Goal: Task Accomplishment & Management: Manage account settings

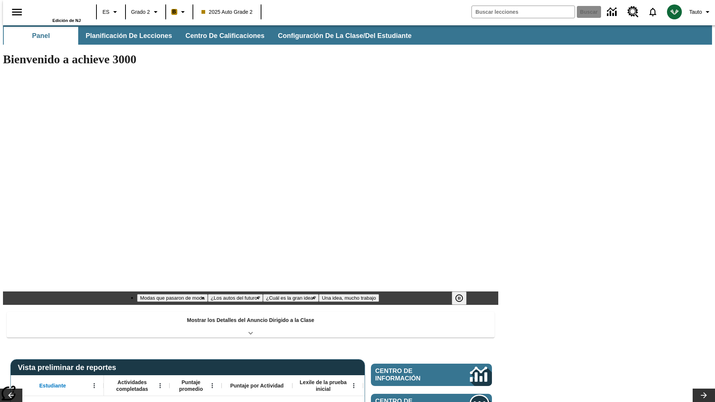
type input "-1"
click at [125, 36] on span "Planificación de lecciones" at bounding box center [129, 36] width 86 height 9
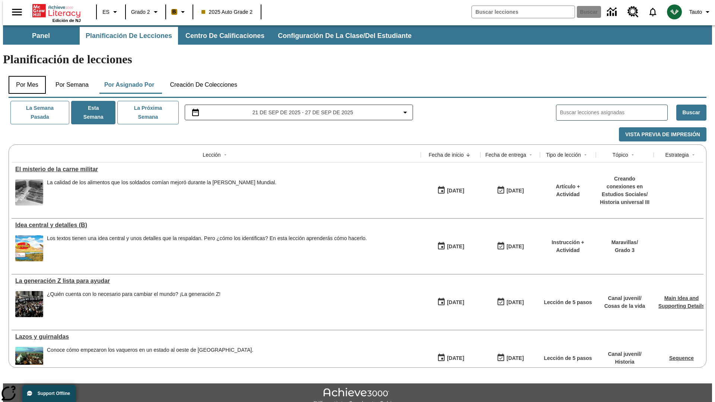
click at [24, 76] on button "Por mes" at bounding box center [27, 85] width 37 height 18
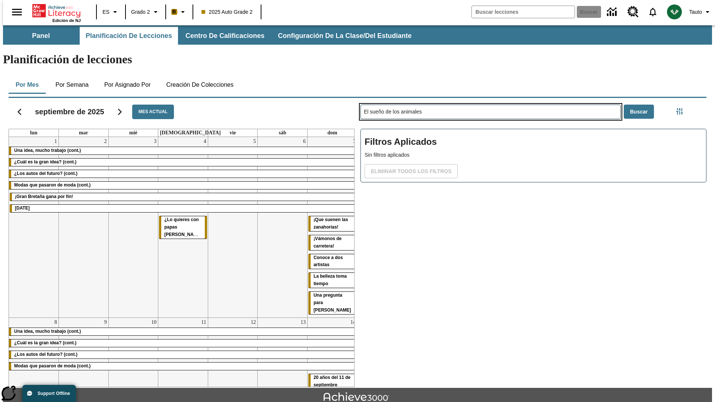
type input "El sueño de los animales"
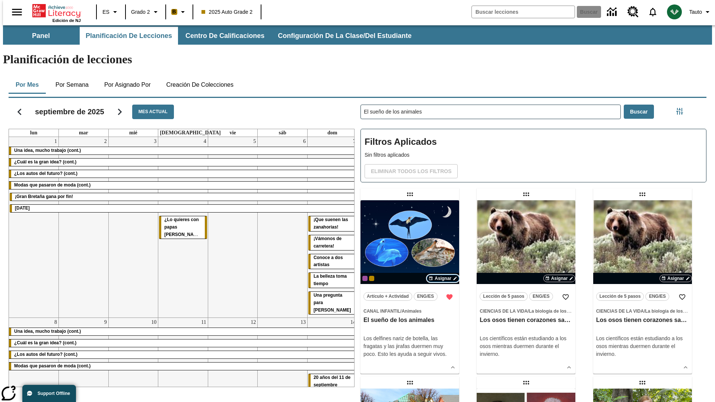
click at [443, 275] on span "Asignar" at bounding box center [442, 278] width 17 height 7
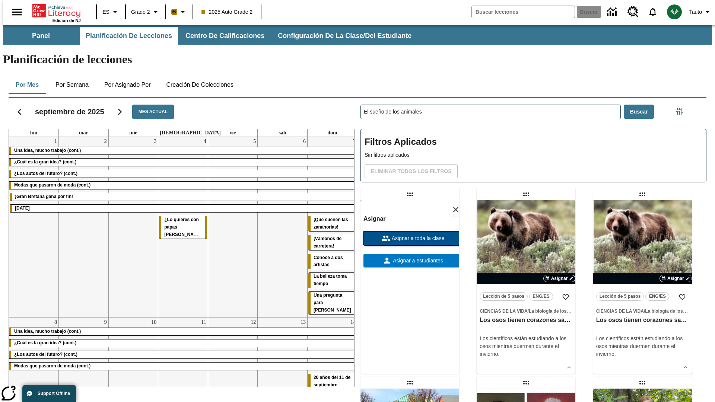
click at [410, 235] on span "Asignar a toda la clase" at bounding box center [417, 239] width 54 height 8
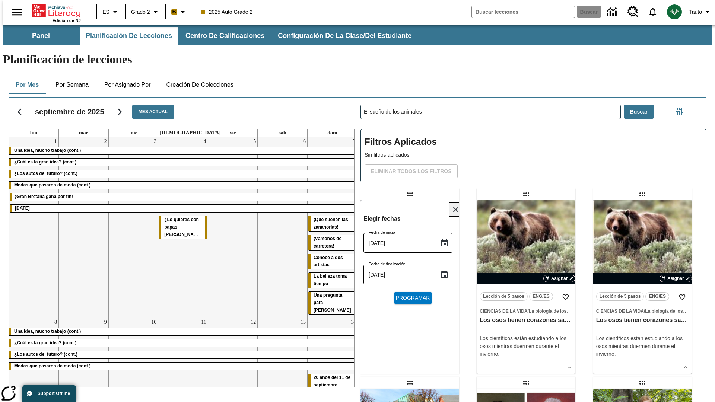
scroll to position [8, 0]
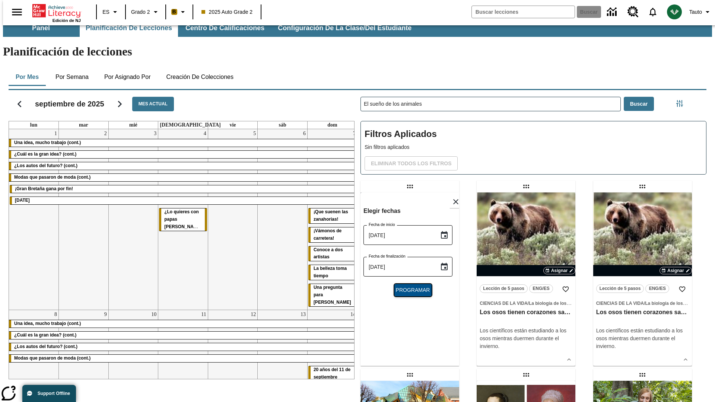
click at [410, 286] on span "Programar" at bounding box center [413, 290] width 34 height 8
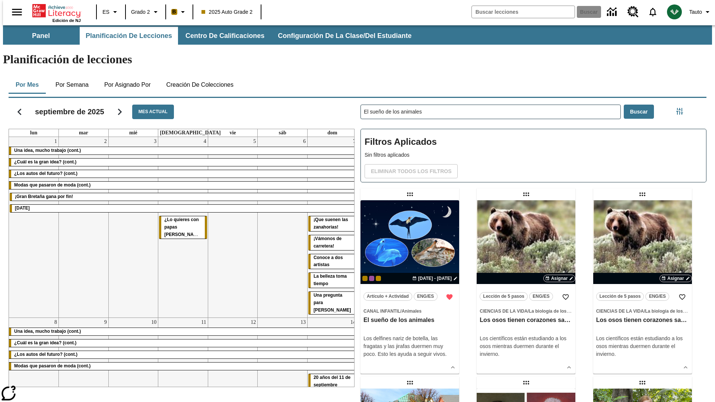
scroll to position [8, 0]
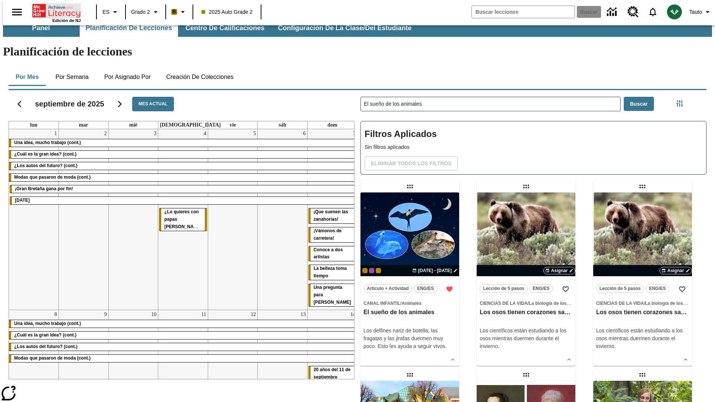
click at [54, 10] on icon "Portada" at bounding box center [57, 10] width 50 height 15
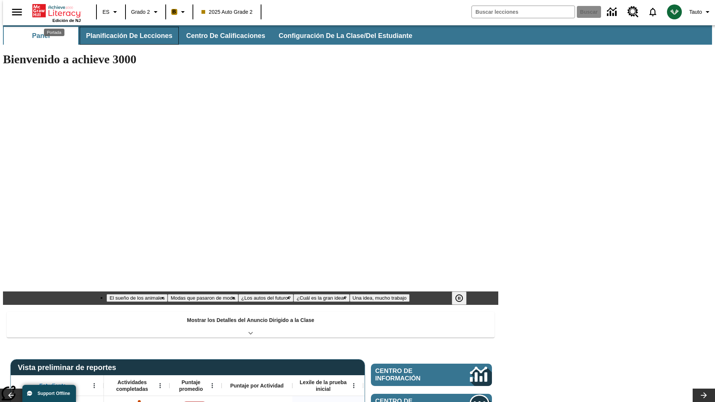
click at [125, 36] on span "Planificación de lecciones" at bounding box center [129, 36] width 86 height 9
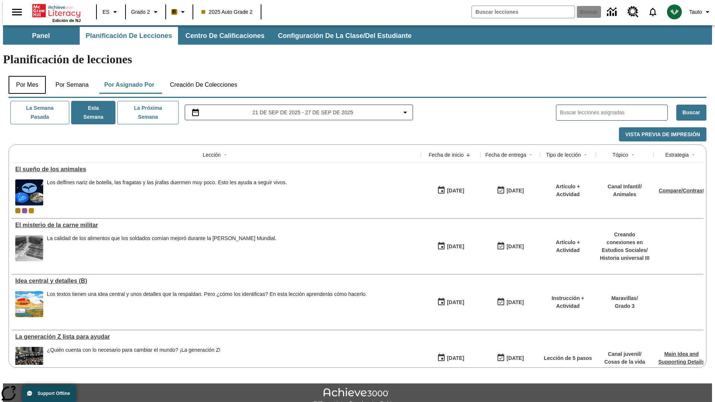
click at [24, 76] on button "Por mes" at bounding box center [27, 85] width 37 height 18
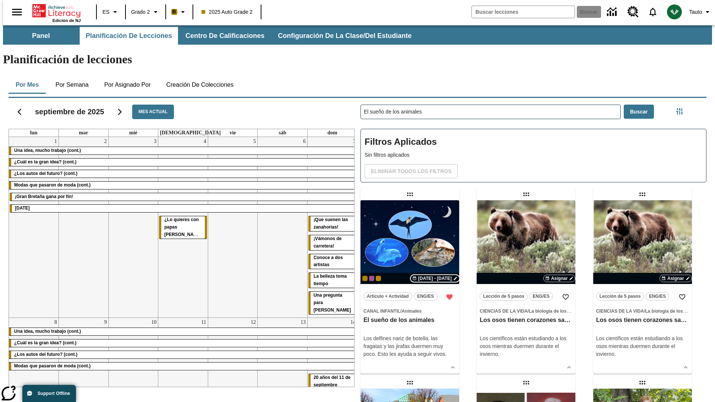
click at [434, 275] on span "[DATE] - [DATE]" at bounding box center [435, 278] width 34 height 7
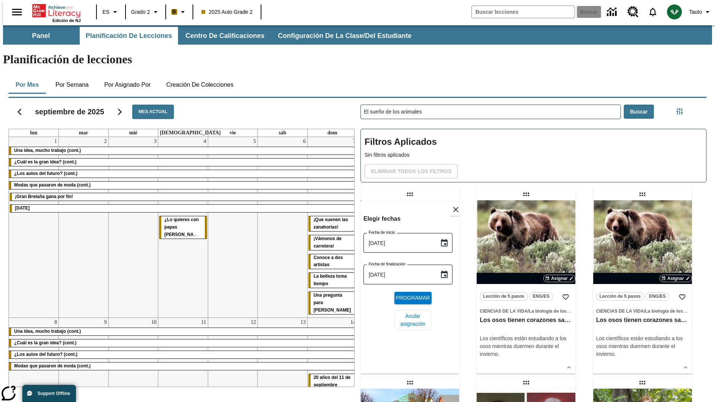
scroll to position [281, 0]
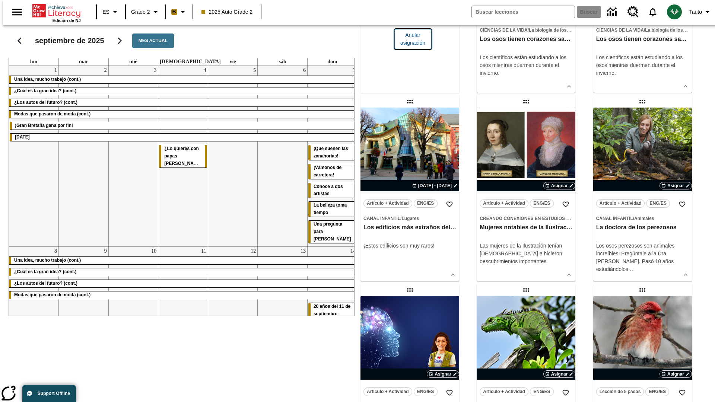
click at [410, 47] on span "Anular asignación" at bounding box center [412, 39] width 25 height 16
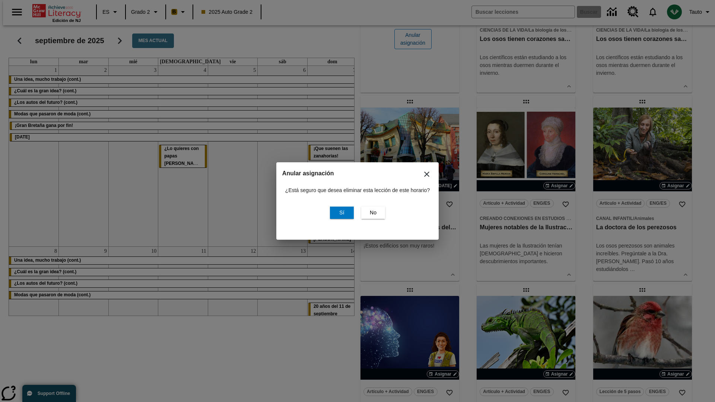
scroll to position [0, 0]
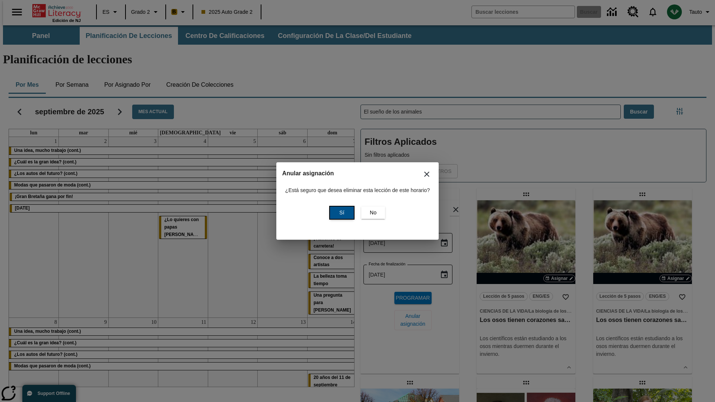
click at [341, 213] on span "Sí" at bounding box center [341, 213] width 5 height 8
